Goal: Information Seeking & Learning: Check status

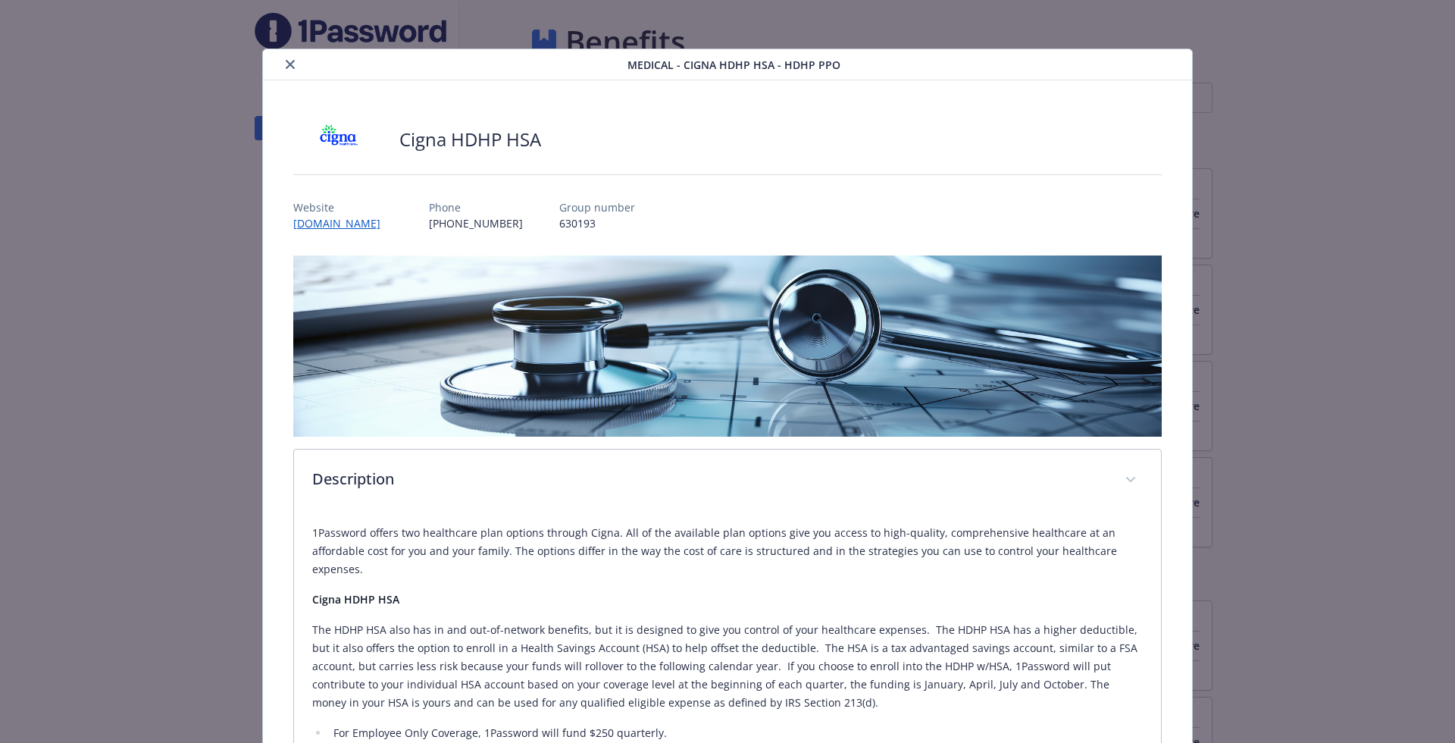
scroll to position [1285, 0]
